Goal: Answer question/provide support: Share knowledge or assist other users

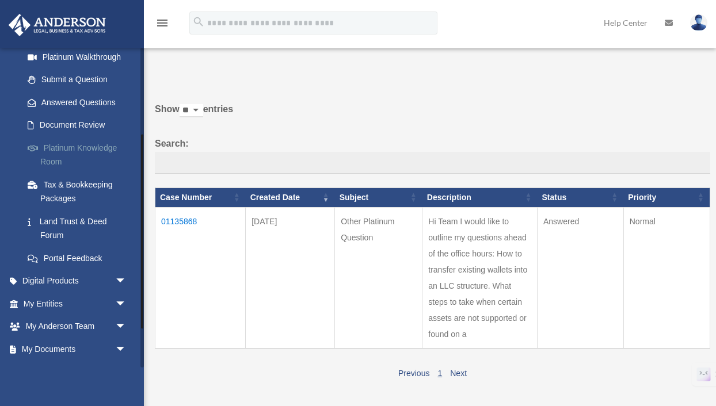
scroll to position [173, 0]
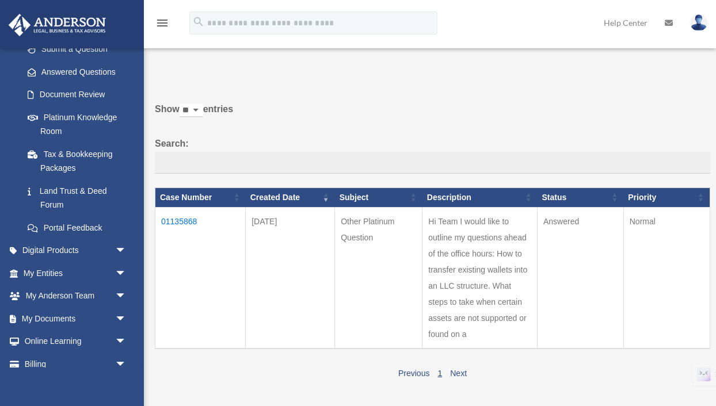
click at [448, 260] on td "Hi Team I would like to outline my questions ahead of the office hours: How to …" at bounding box center [479, 278] width 115 height 142
click at [549, 235] on td "Answered" at bounding box center [580, 278] width 86 height 142
click at [563, 214] on td "Answered" at bounding box center [580, 278] width 86 height 142
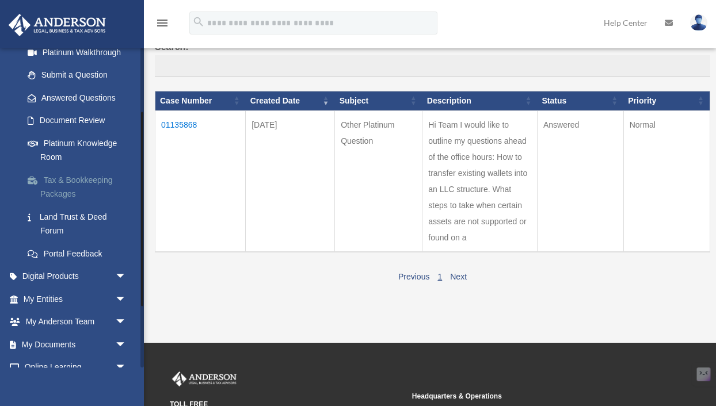
scroll to position [86, 0]
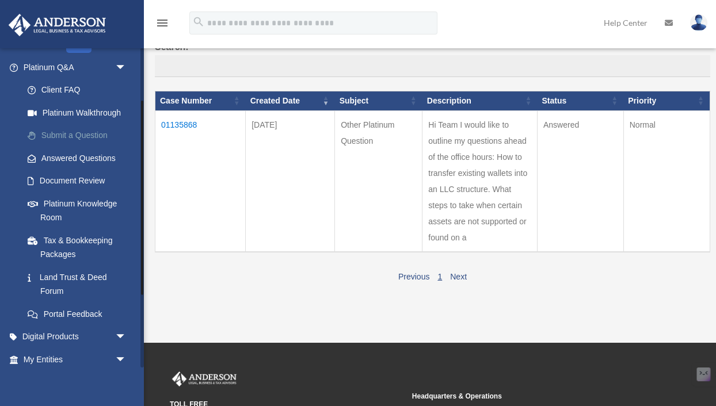
click at [79, 139] on link "Submit a Question" at bounding box center [80, 135] width 128 height 23
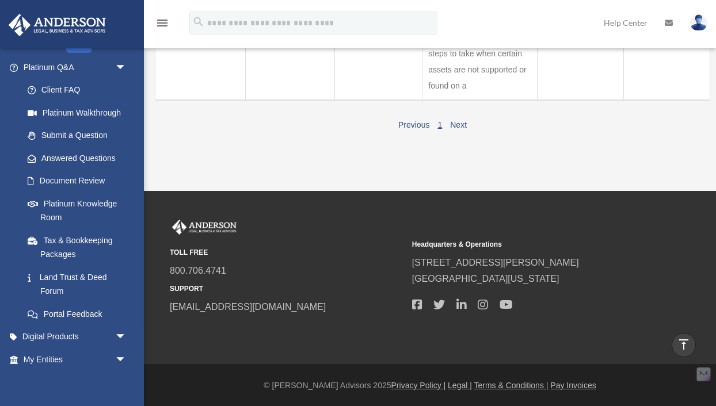
scroll to position [0, 0]
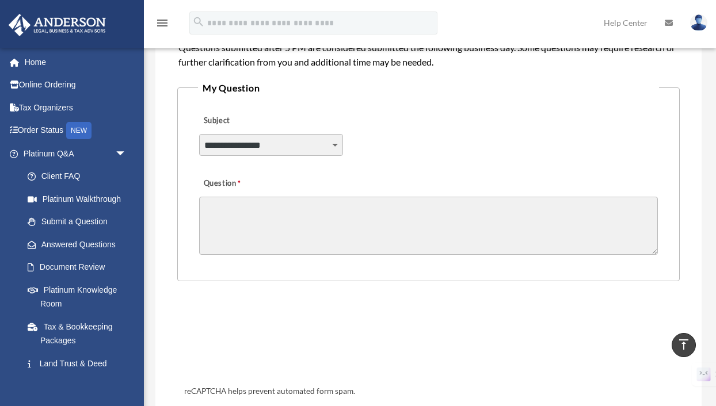
scroll to position [105, 0]
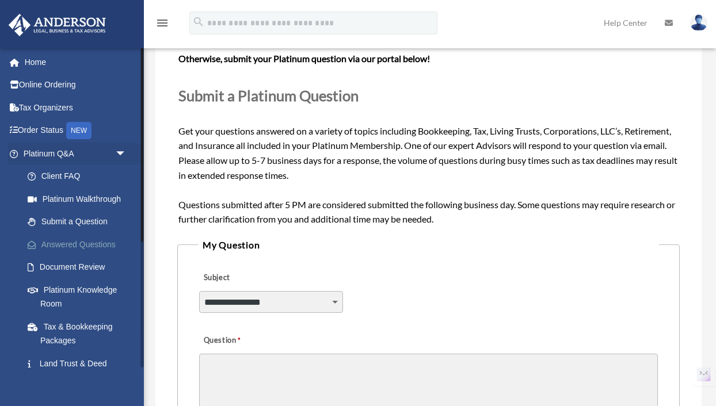
click at [63, 242] on link "Answered Questions" at bounding box center [80, 244] width 128 height 23
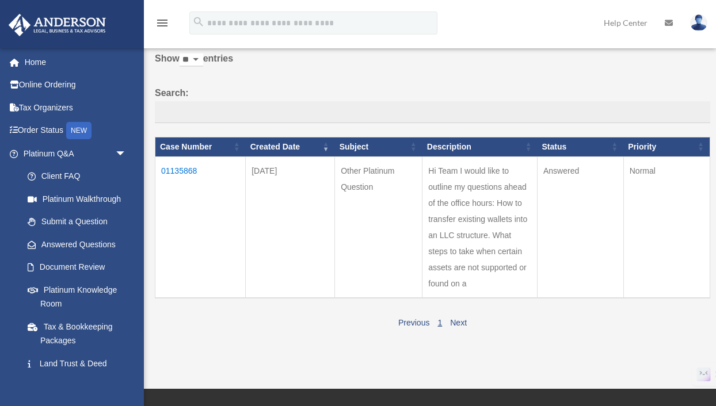
scroll to position [101, 0]
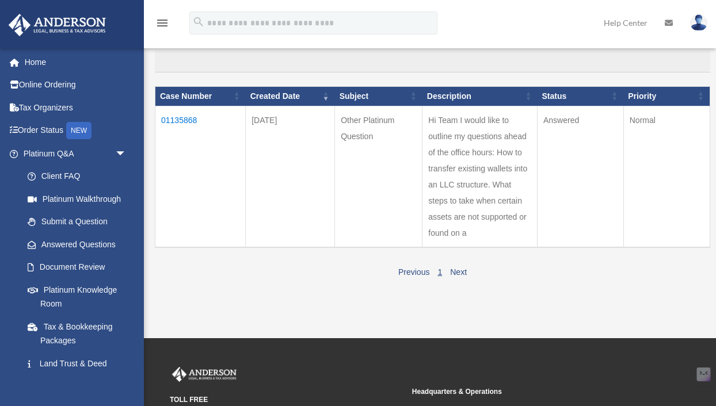
click at [467, 208] on td "Hi Team I would like to outline my questions ahead of the office hours: How to …" at bounding box center [479, 177] width 115 height 142
click at [469, 209] on td "Hi Team I would like to outline my questions ahead of the office hours: How to …" at bounding box center [479, 177] width 115 height 142
click at [486, 180] on td "Hi Team I would like to outline my questions ahead of the office hours: How to …" at bounding box center [479, 177] width 115 height 142
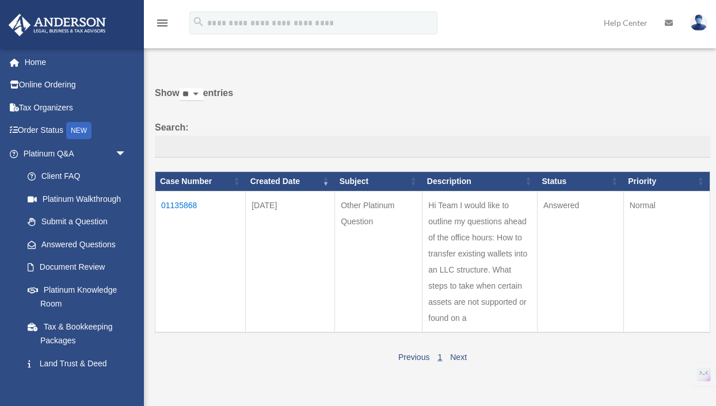
scroll to position [17, 0]
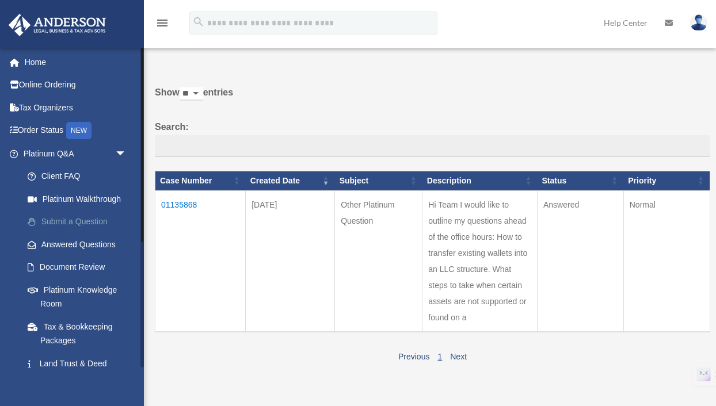
click at [84, 224] on link "Submit a Question" at bounding box center [80, 222] width 128 height 23
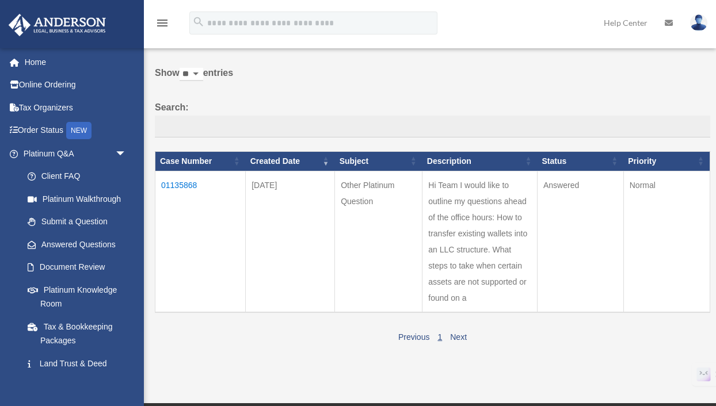
scroll to position [37, 0]
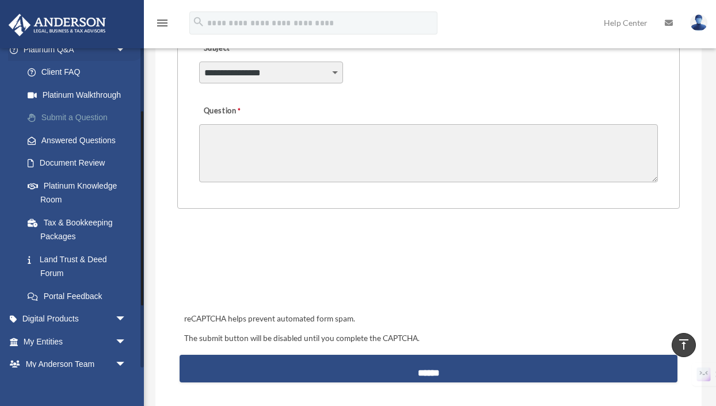
scroll to position [82, 0]
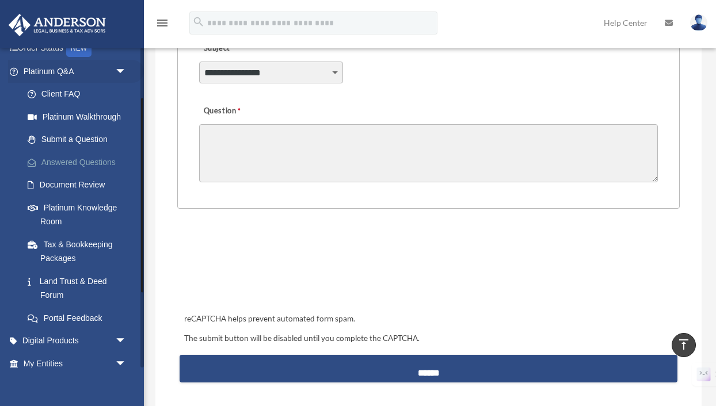
click at [64, 163] on link "Answered Questions" at bounding box center [80, 162] width 128 height 23
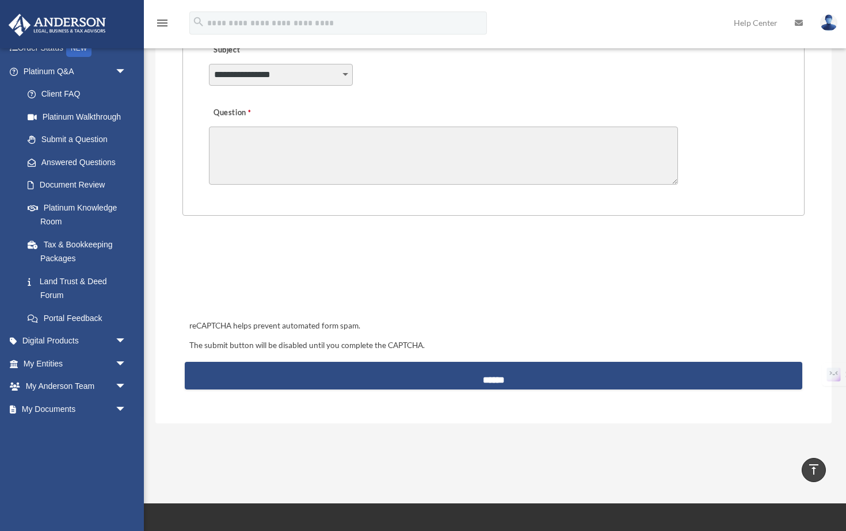
scroll to position [81, 0]
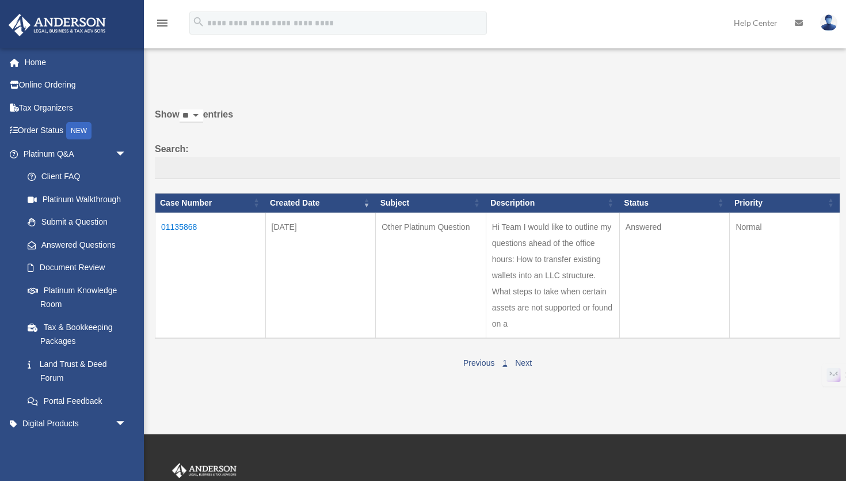
click at [187, 226] on td "01135868" at bounding box center [210, 274] width 111 height 125
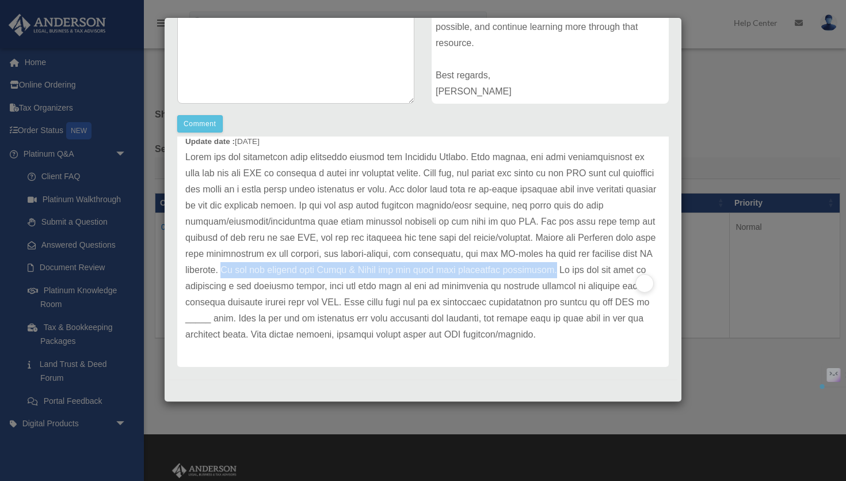
drag, startPoint x: 637, startPoint y: 272, endPoint x: 301, endPoint y: 274, distance: 335.6
click at [301, 274] on p at bounding box center [422, 245] width 475 height 193
copy p "If you use someone like Caleb & Brown you may face some additional challenges."
click at [214, 119] on button "Comment" at bounding box center [199, 123] width 45 height 17
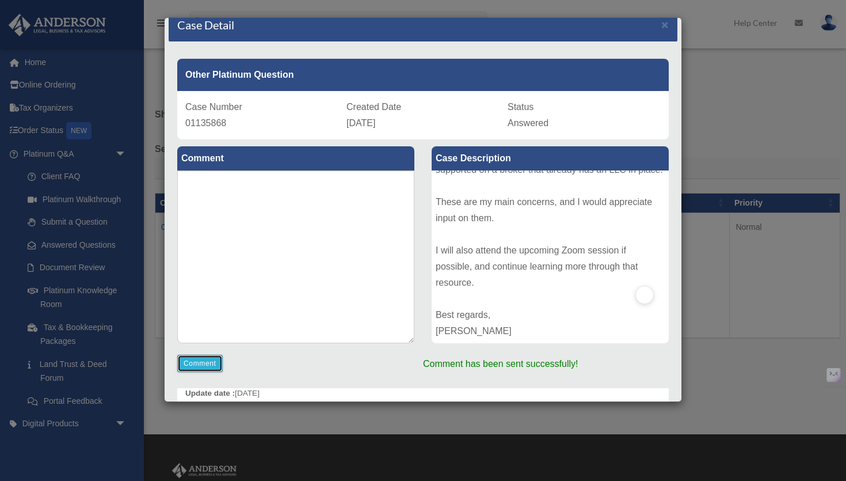
scroll to position [25, 0]
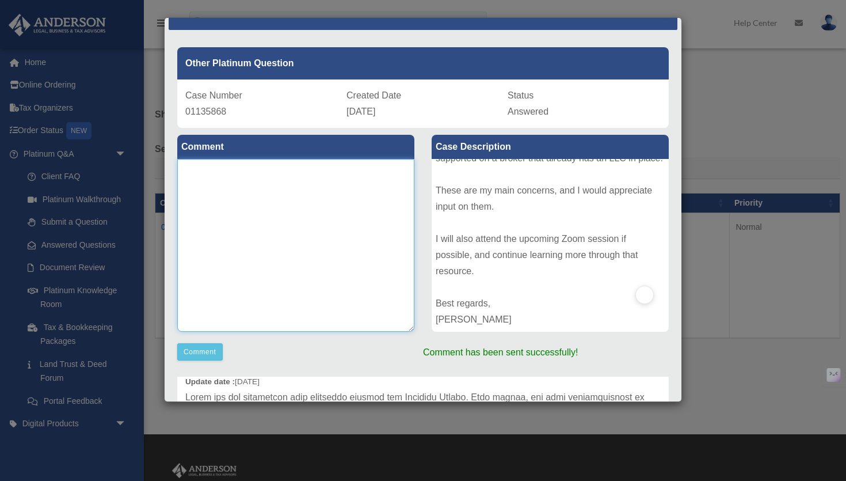
click at [333, 231] on textarea at bounding box center [295, 245] width 237 height 173
paste textarea "**********"
type textarea "**********"
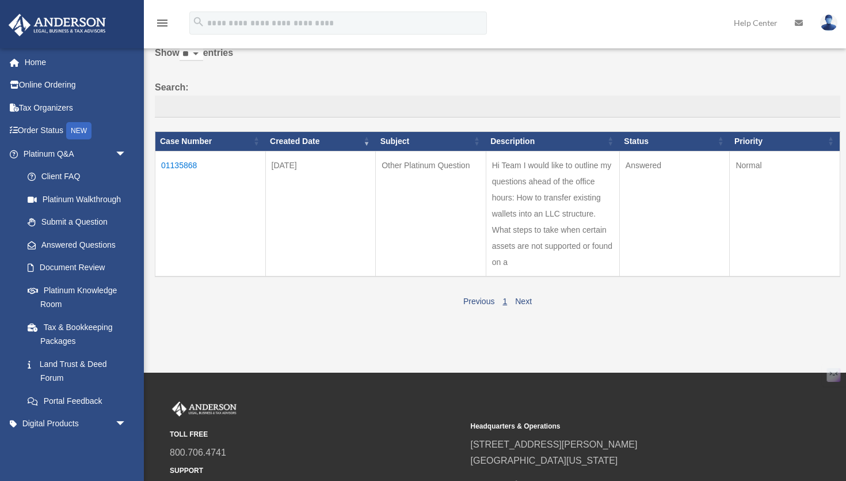
scroll to position [0, 0]
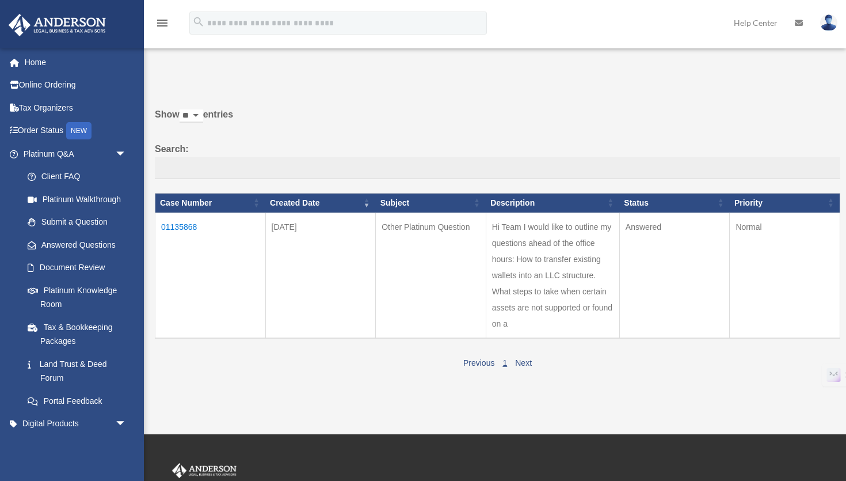
click at [182, 227] on td "01135868" at bounding box center [210, 274] width 111 height 125
click at [178, 223] on td "01135868" at bounding box center [210, 274] width 111 height 125
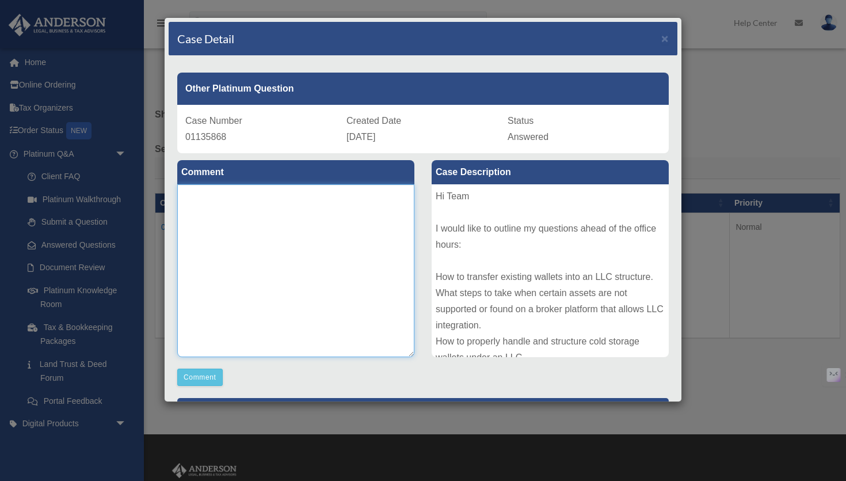
click at [287, 215] on textarea at bounding box center [295, 270] width 237 height 173
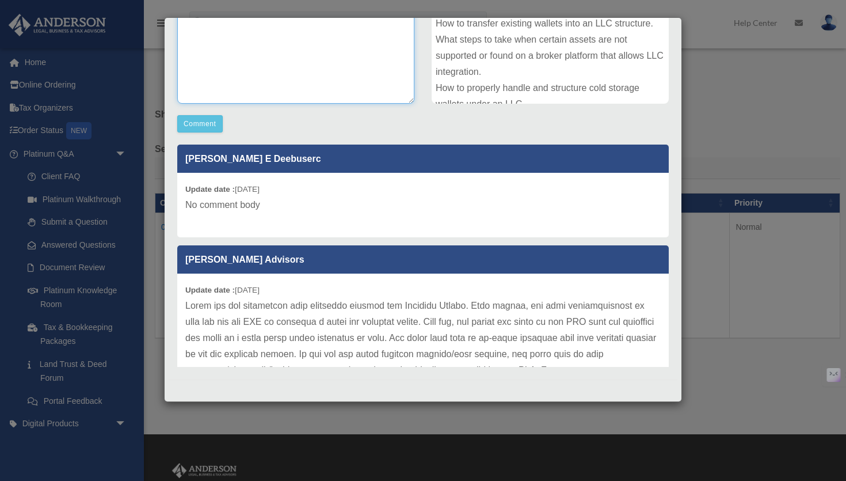
scroll to position [111, 0]
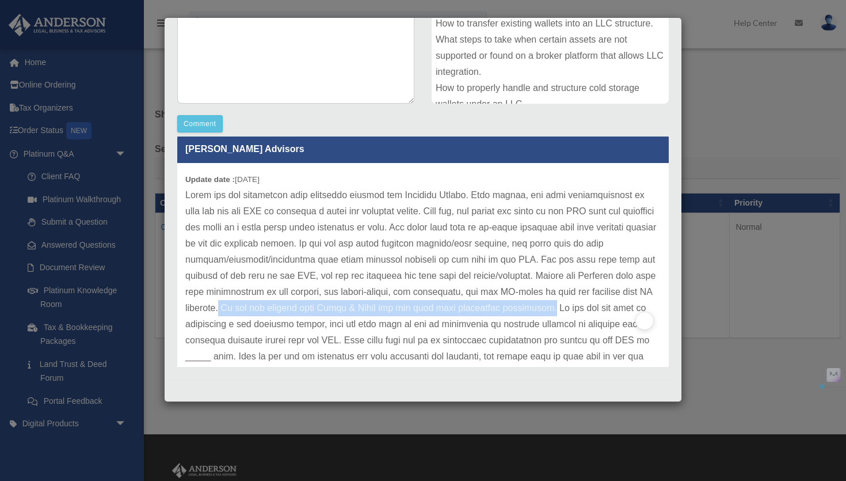
drag, startPoint x: 635, startPoint y: 307, endPoint x: 299, endPoint y: 307, distance: 336.7
click at [299, 307] on p at bounding box center [422, 283] width 475 height 193
click at [379, 310] on p at bounding box center [422, 283] width 475 height 193
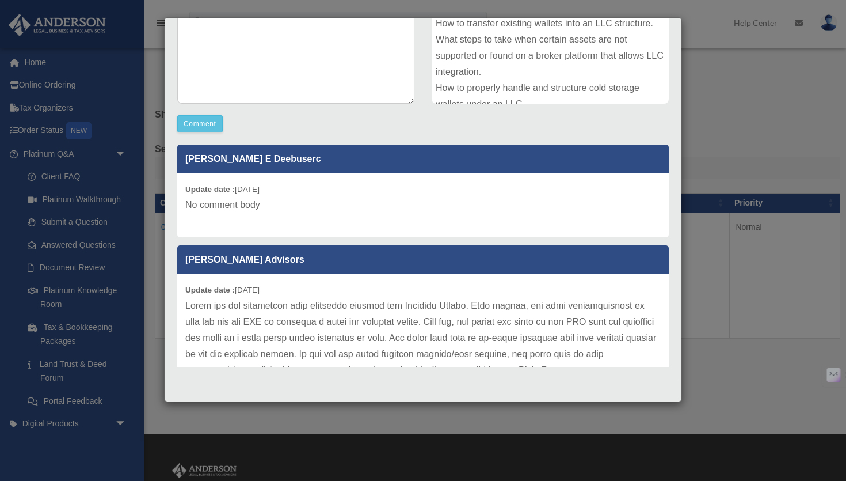
scroll to position [20, 0]
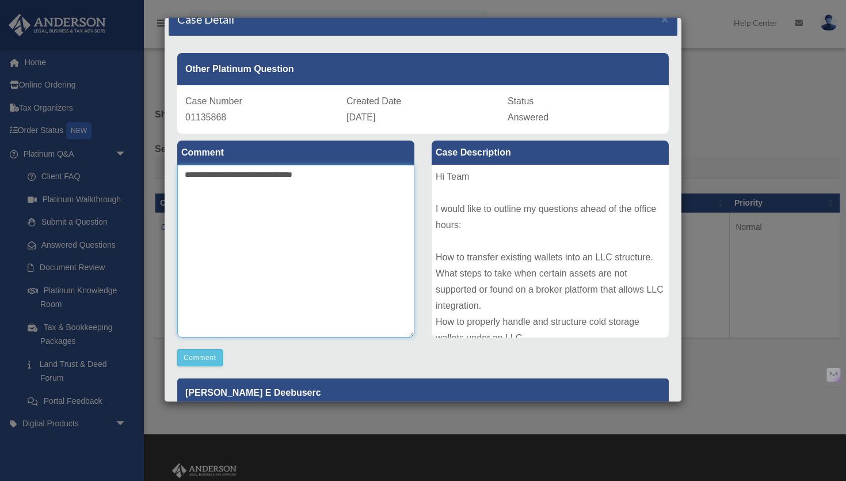
click at [339, 174] on textarea "**********" at bounding box center [295, 251] width 237 height 173
click at [234, 178] on textarea "**********" at bounding box center [295, 251] width 237 height 173
click at [248, 188] on textarea "**********" at bounding box center [295, 251] width 237 height 173
type textarea "**********"
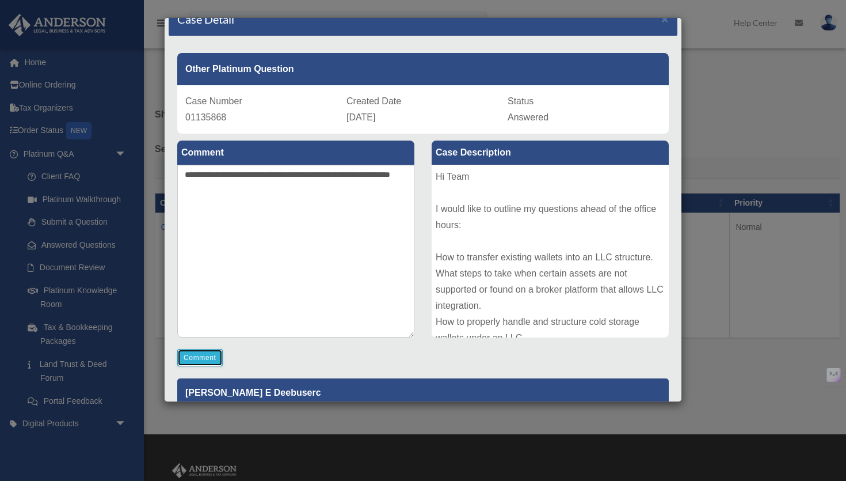
click at [213, 355] on button "Comment" at bounding box center [199, 357] width 45 height 17
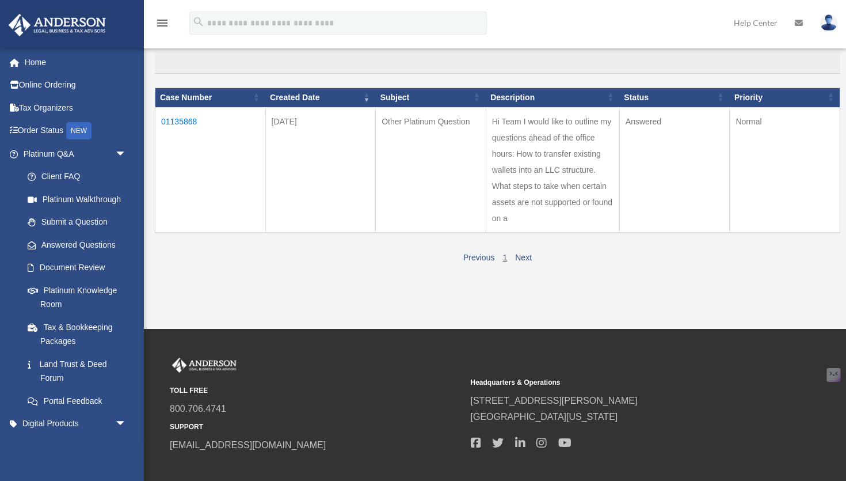
scroll to position [63, 0]
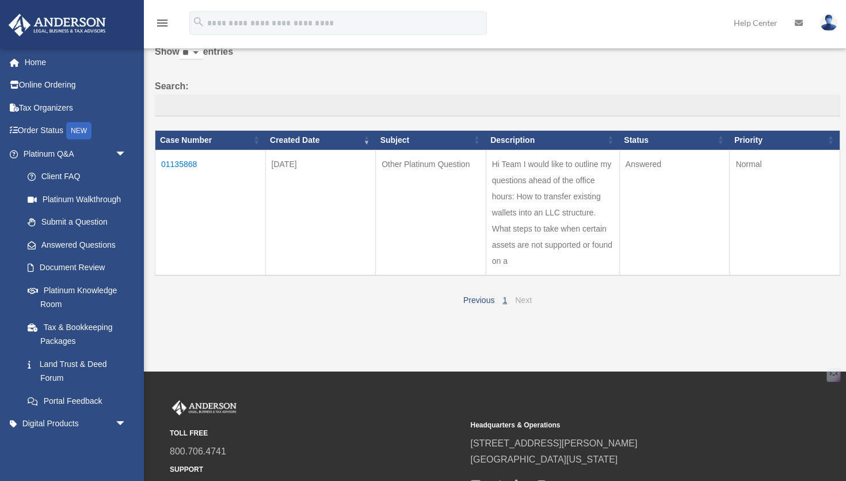
click at [524, 299] on link "Next" at bounding box center [523, 299] width 17 height 9
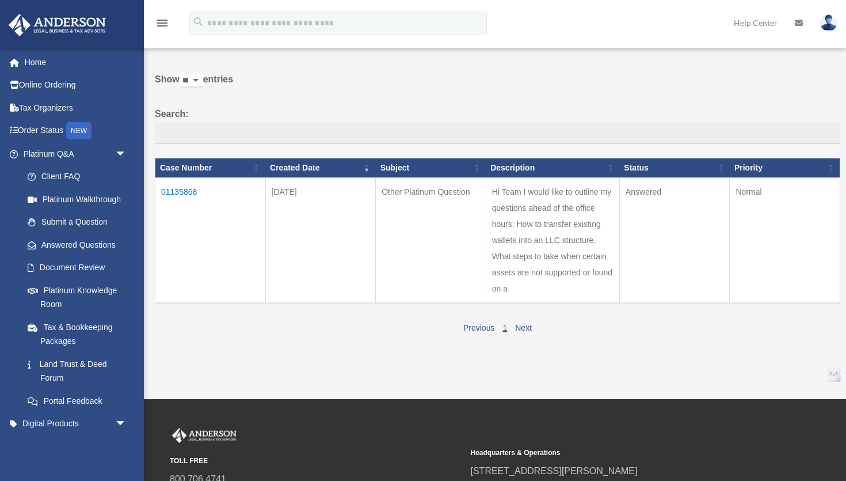
scroll to position [0, 0]
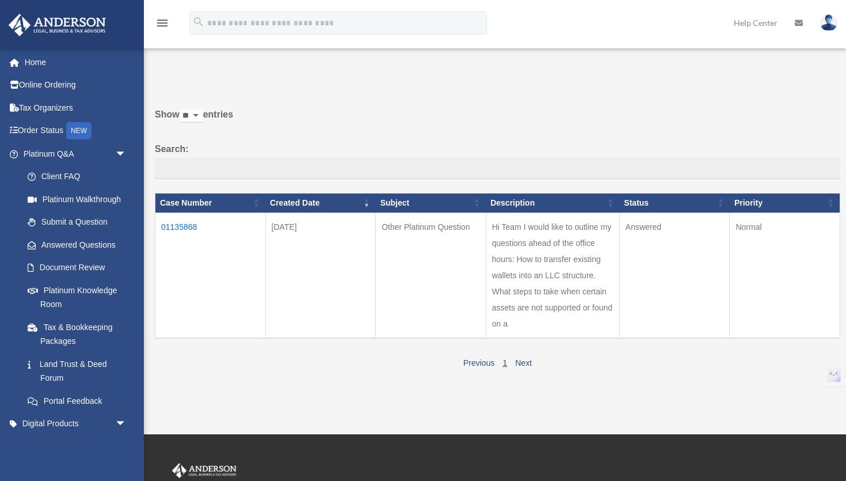
click at [191, 227] on td "01135868" at bounding box center [210, 274] width 111 height 125
click at [176, 228] on td "01135868" at bounding box center [210, 274] width 111 height 125
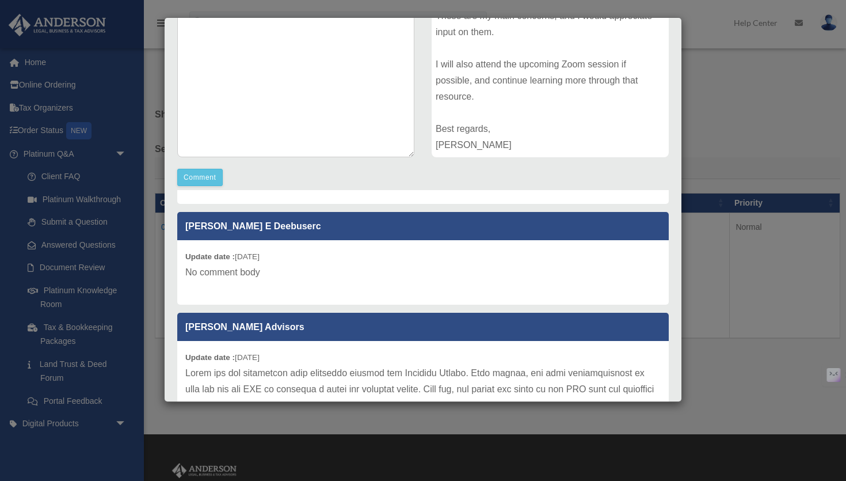
scroll to position [65, 0]
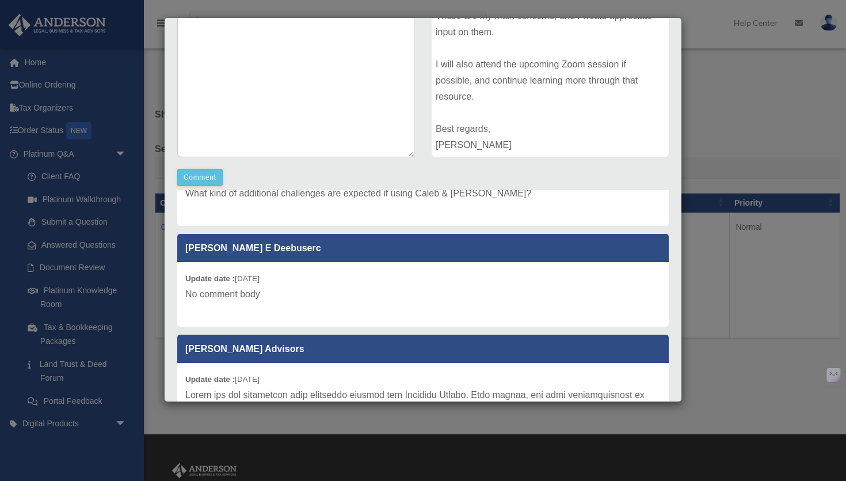
click at [531, 261] on p "[PERSON_NAME] E Deebuserc" at bounding box center [423, 248] width 492 height 28
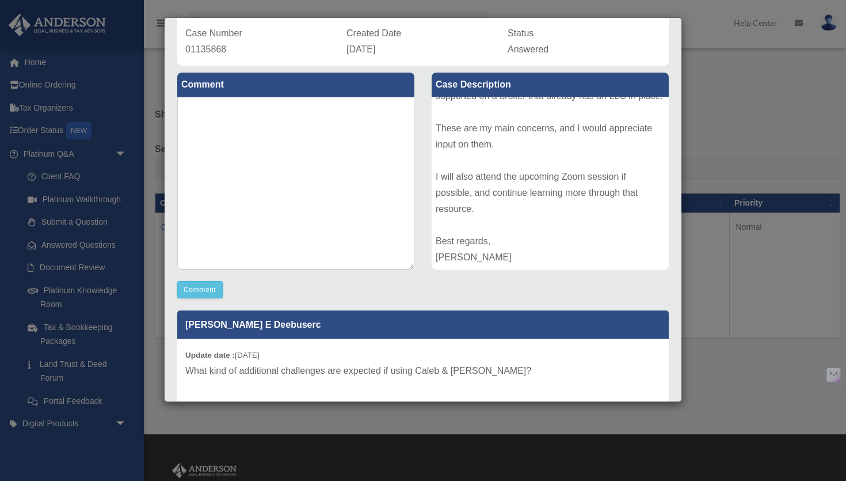
scroll to position [32, 0]
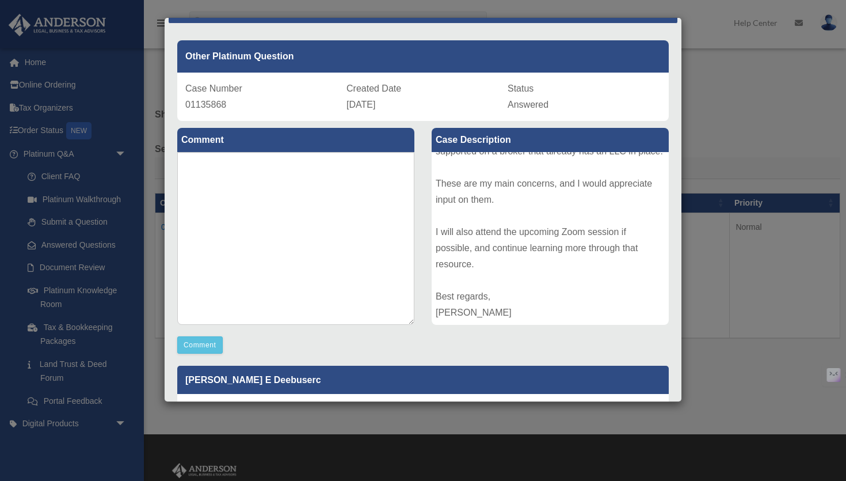
click at [736, 146] on div "Case Detail × Other Platinum Question Case Number 01135868 Created Date [DATE] …" at bounding box center [423, 240] width 846 height 481
